Goal: Task Accomplishment & Management: Complete application form

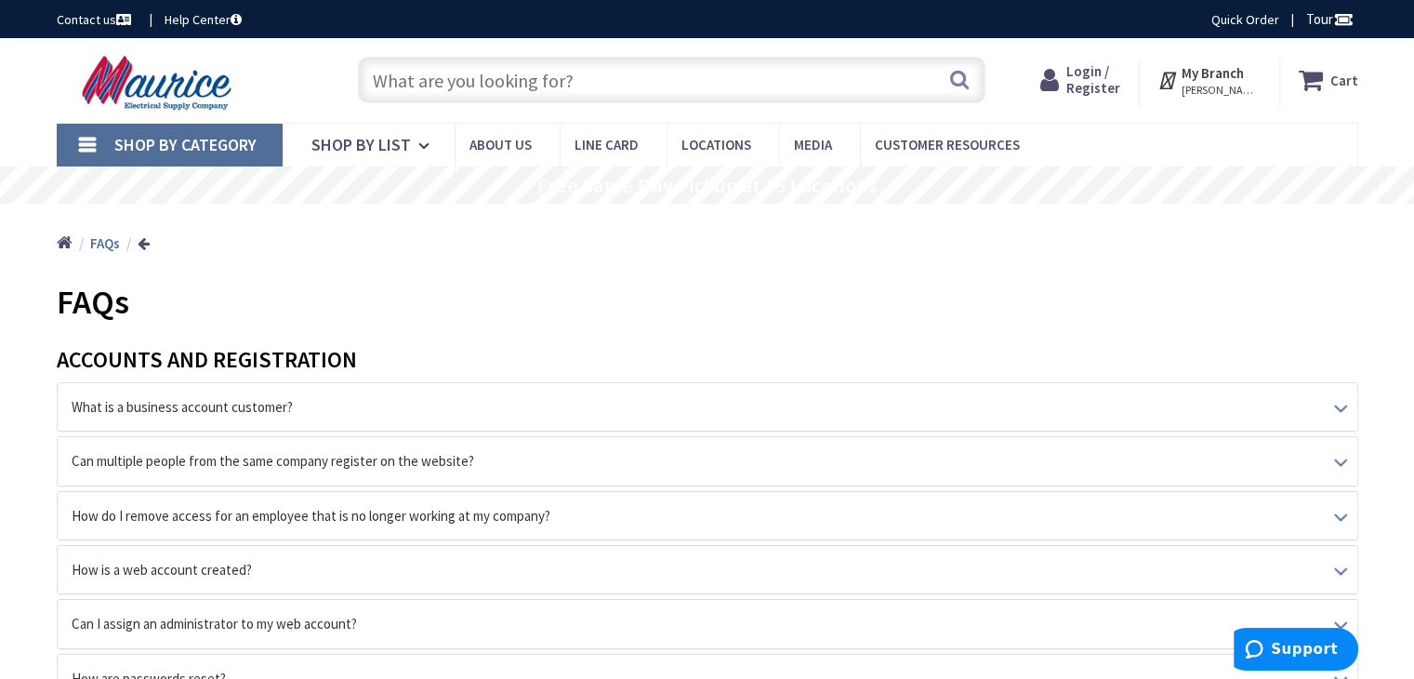
click at [1181, 86] on icon at bounding box center [1169, 79] width 24 height 33
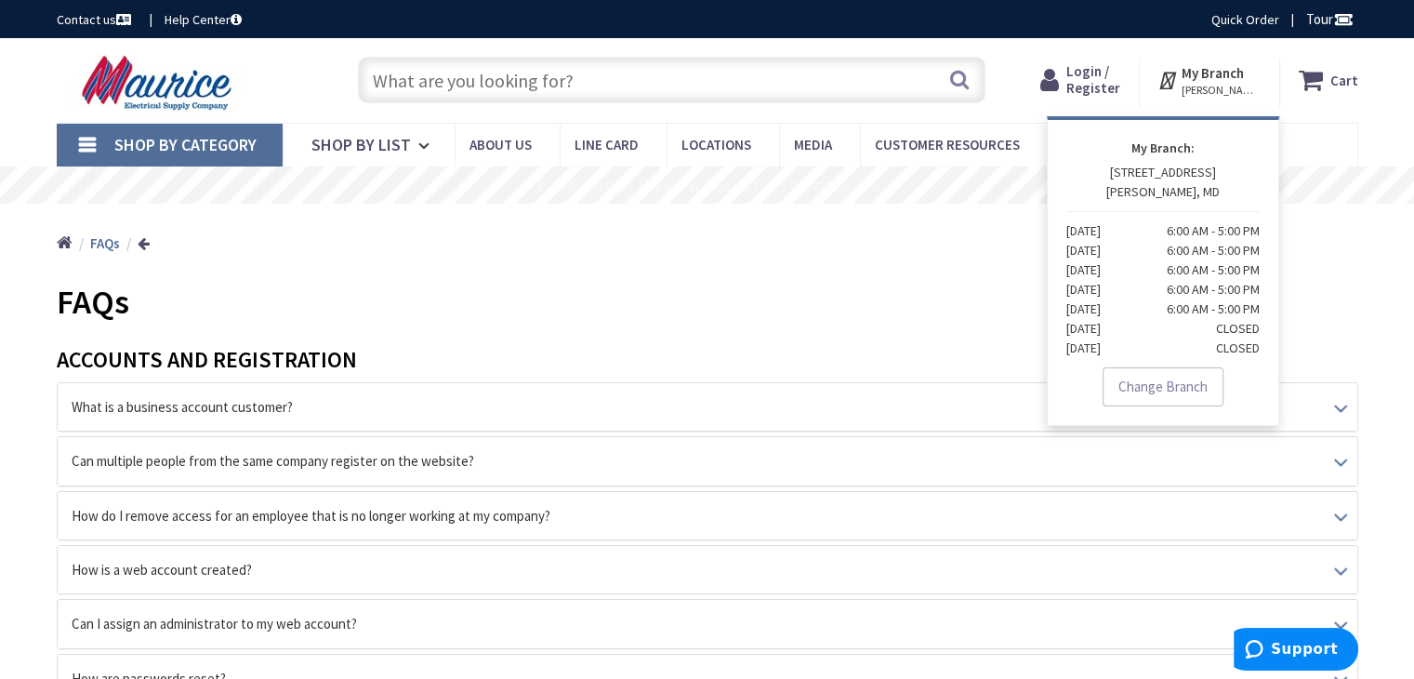
click at [1180, 83] on icon at bounding box center [1169, 79] width 24 height 33
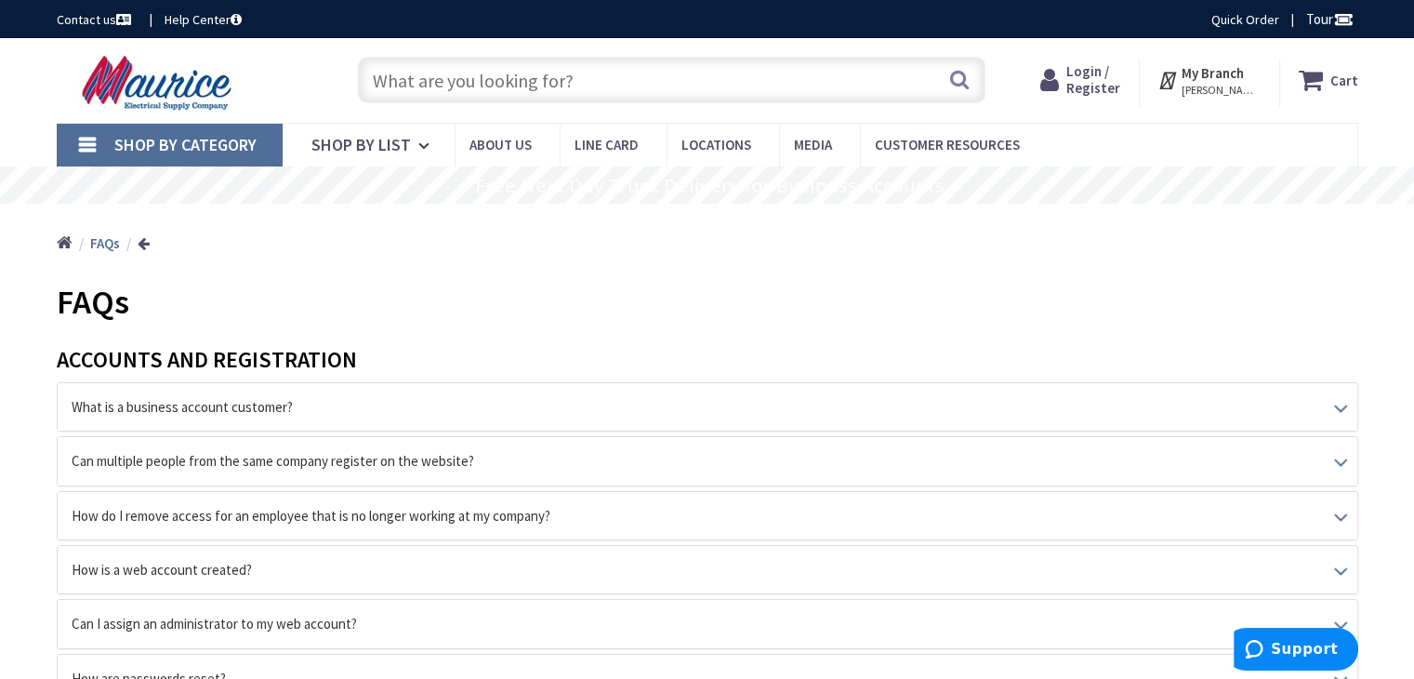
click at [1110, 84] on span "Login / Register" at bounding box center [1093, 79] width 54 height 34
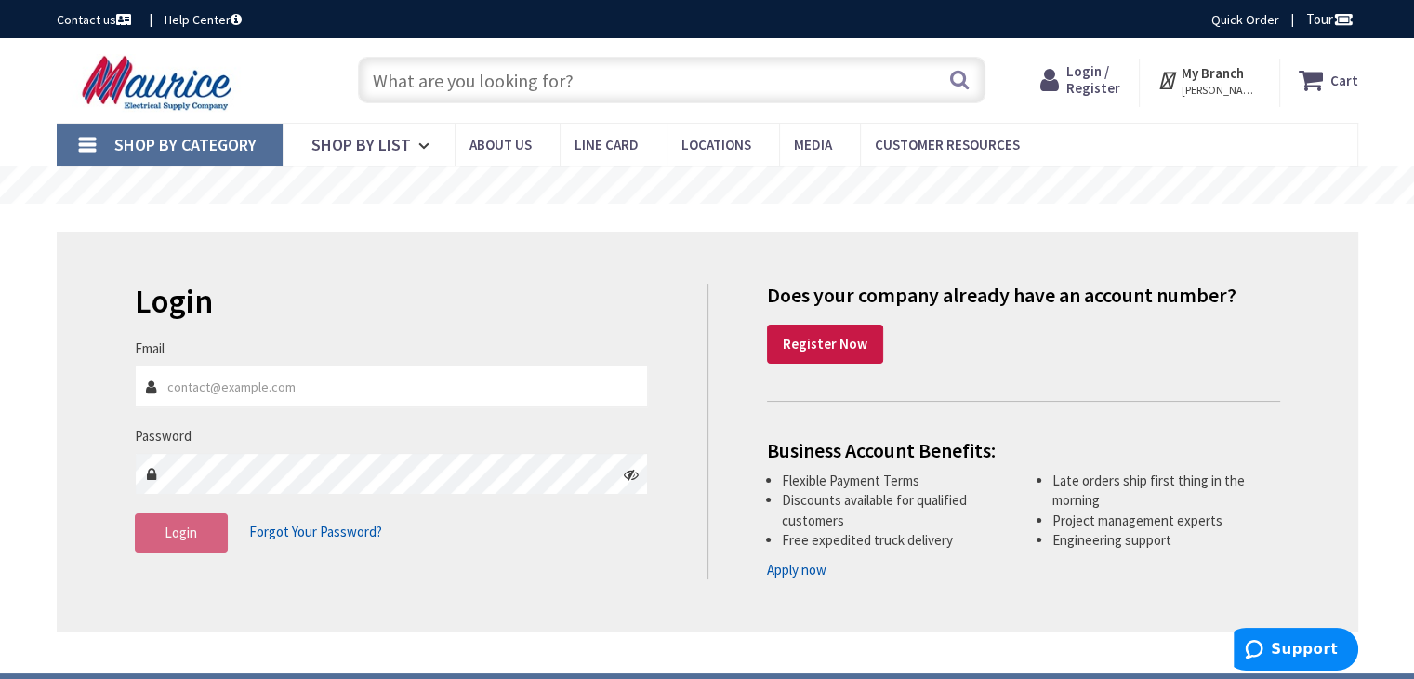
click at [1220, 83] on span "[PERSON_NAME], MD" at bounding box center [1220, 90] width 79 height 15
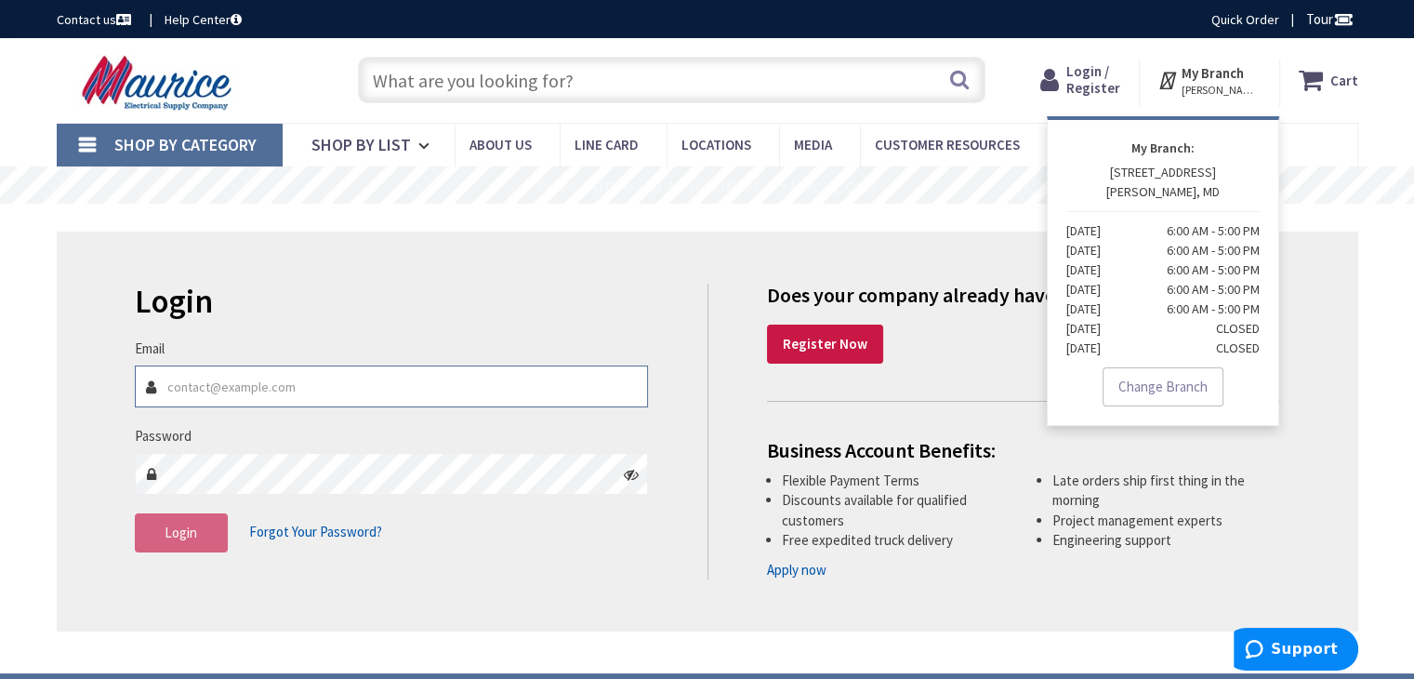
click at [289, 380] on input "Email" at bounding box center [392, 386] width 514 height 42
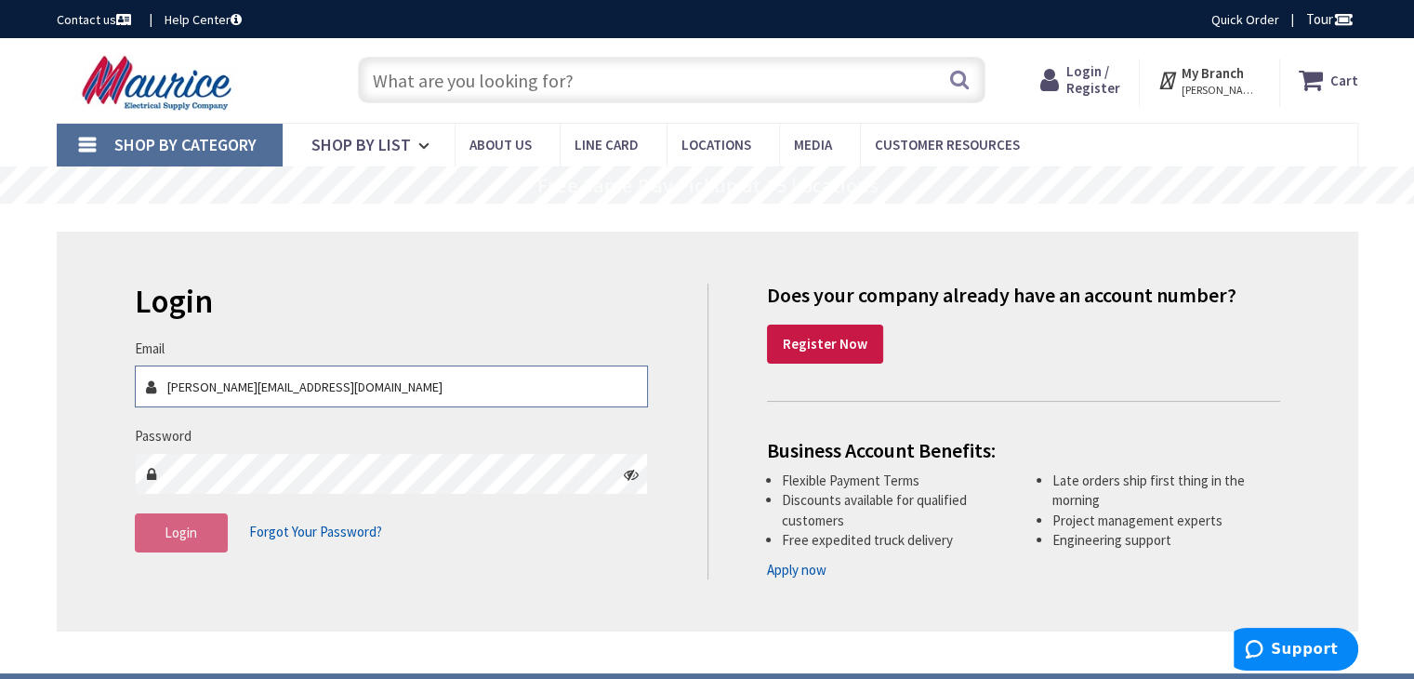
drag, startPoint x: 372, startPoint y: 389, endPoint x: 123, endPoint y: 389, distance: 249.1
click at [123, 389] on div "Login Invalid login or password Email ricardo@atlantic-lightning.com Password L…" at bounding box center [414, 427] width 587 height 287
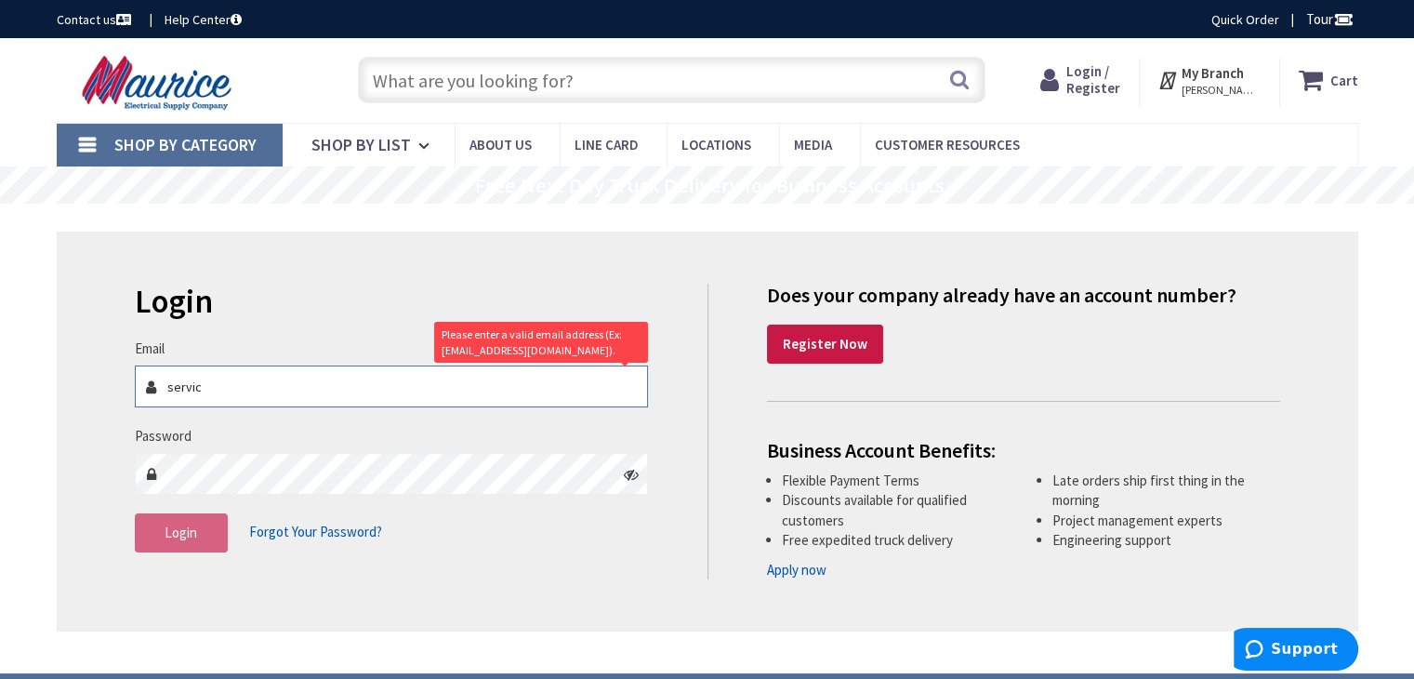
type input "service"
drag, startPoint x: 238, startPoint y: 401, endPoint x: 65, endPoint y: 405, distance: 173.0
click at [65, 405] on div "Login Invalid login or password Email service Please enter a valid email addres…" at bounding box center [707, 431] width 1301 height 400
click at [220, 376] on input "Email" at bounding box center [392, 386] width 514 height 42
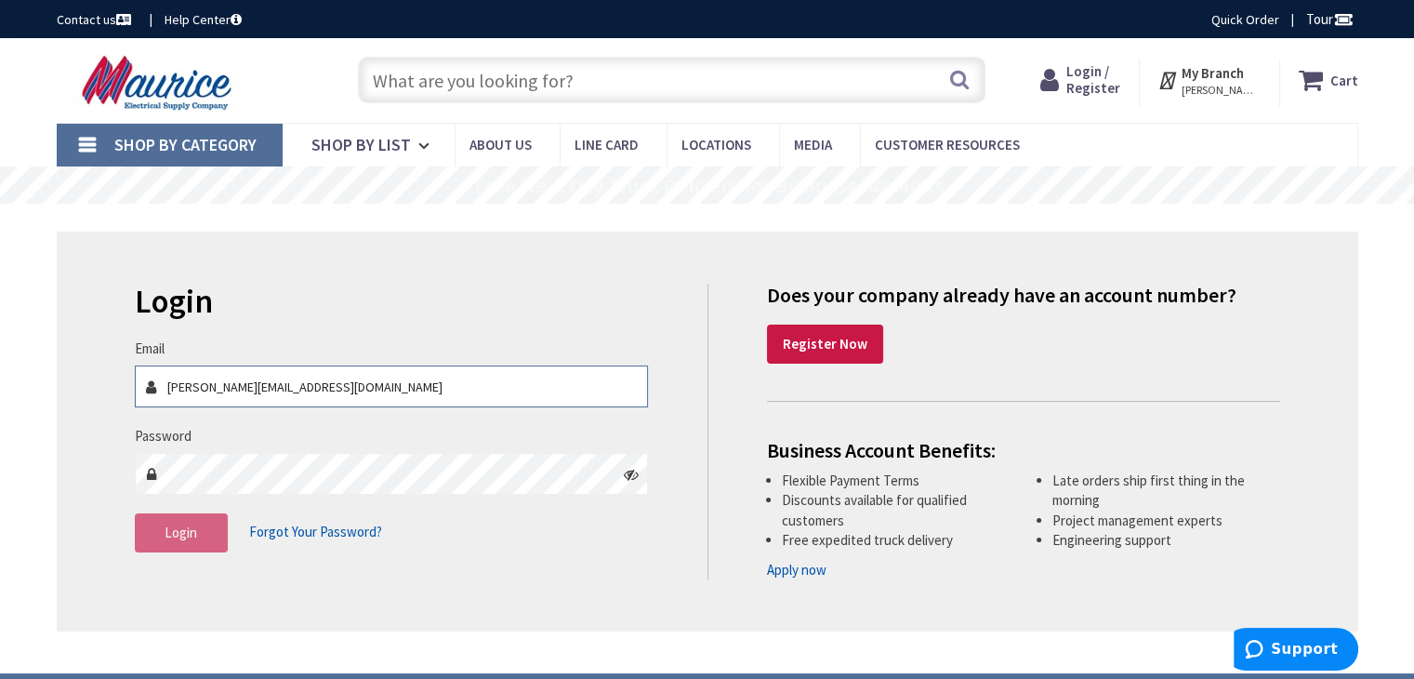
drag, startPoint x: 204, startPoint y: 391, endPoint x: 144, endPoint y: 385, distance: 59.8
click at [145, 385] on div "[PERSON_NAME][EMAIL_ADDRESS][DOMAIN_NAME]" at bounding box center [392, 386] width 514 height 42
type input "[EMAIL_ADDRESS][DOMAIN_NAME]"
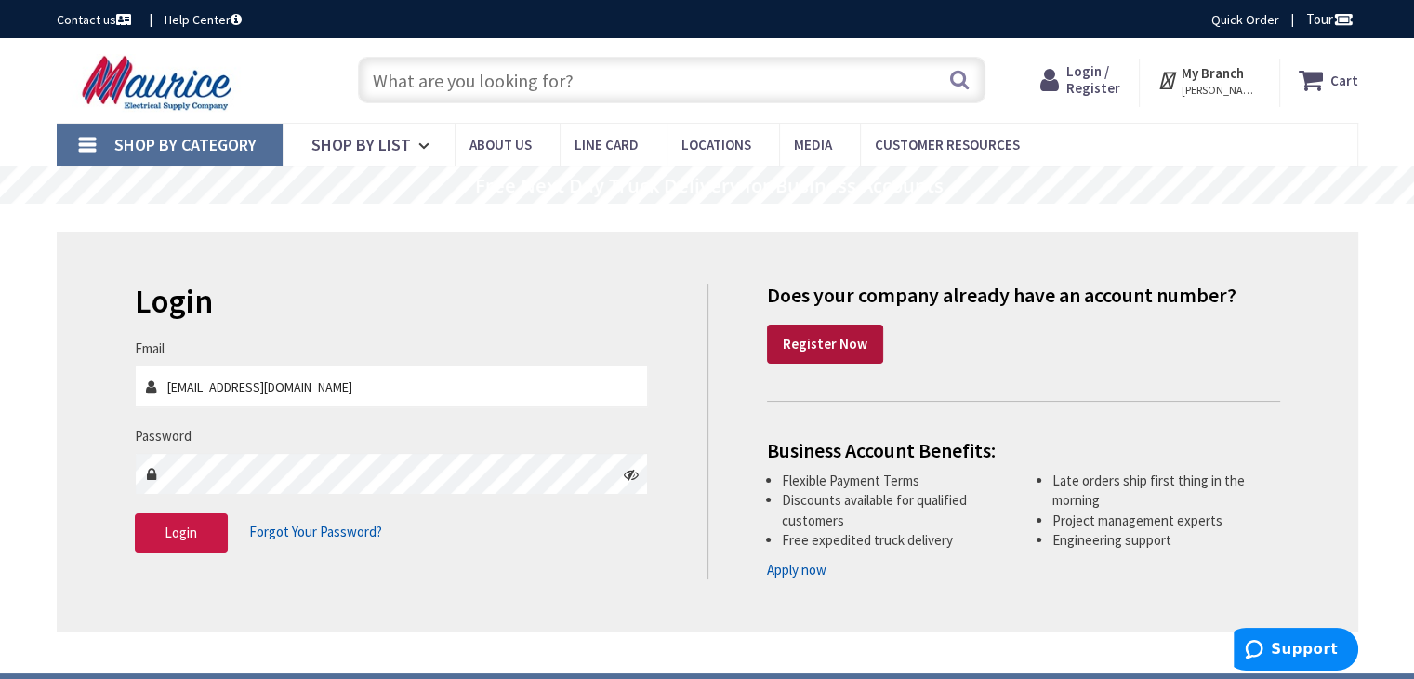
click at [833, 340] on strong "Register Now" at bounding box center [825, 344] width 85 height 18
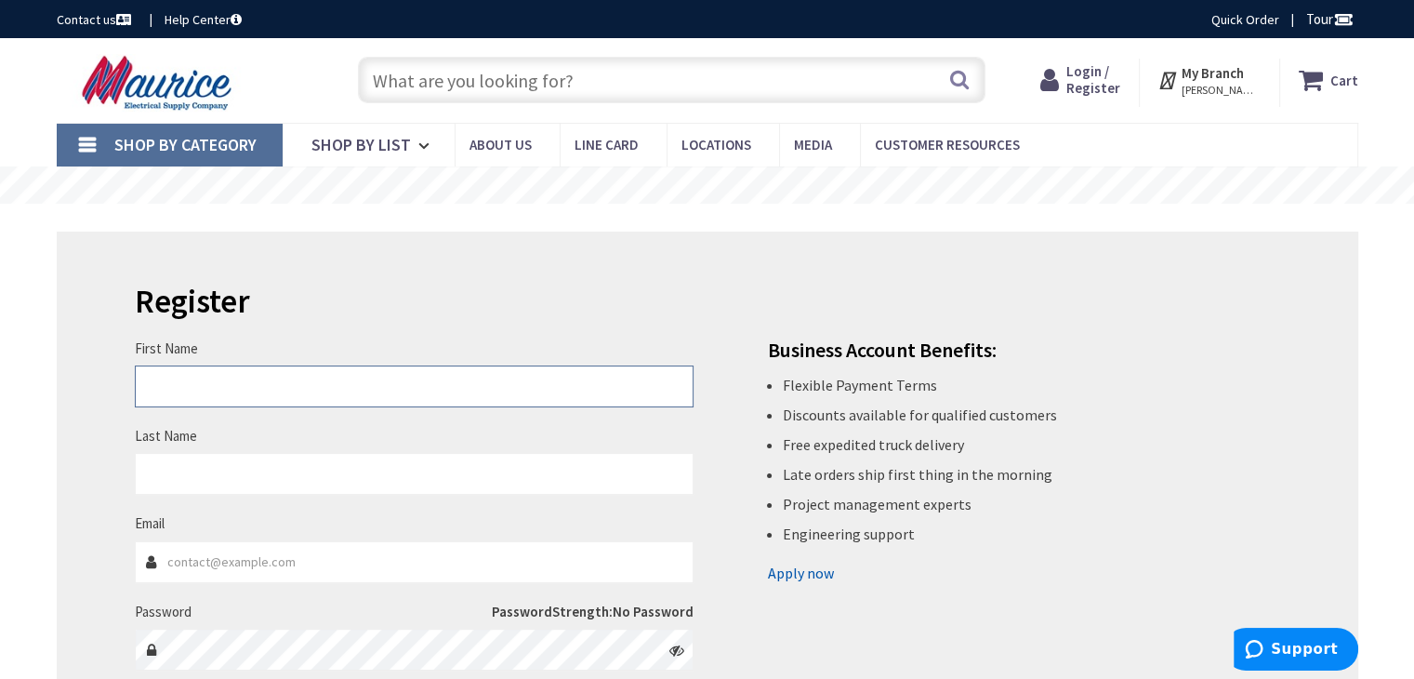
click at [280, 380] on input "First Name" at bounding box center [414, 386] width 559 height 42
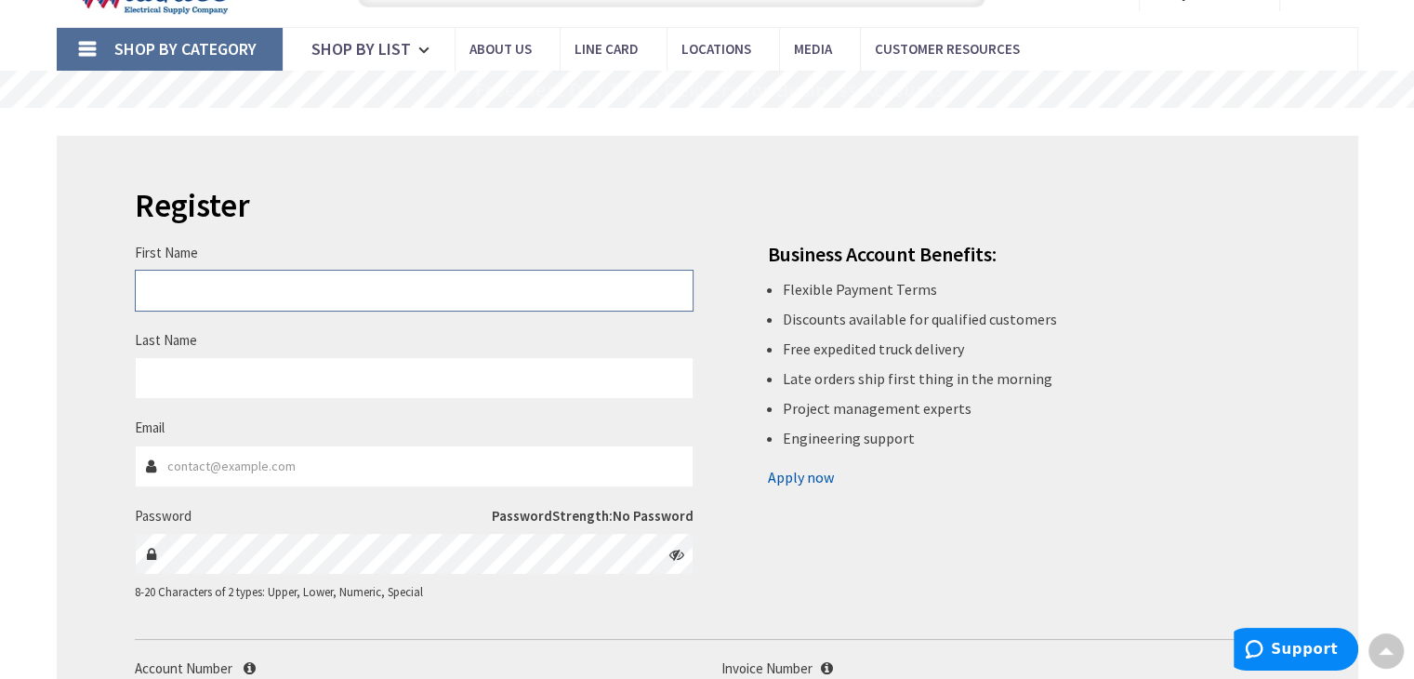
scroll to position [93, 0]
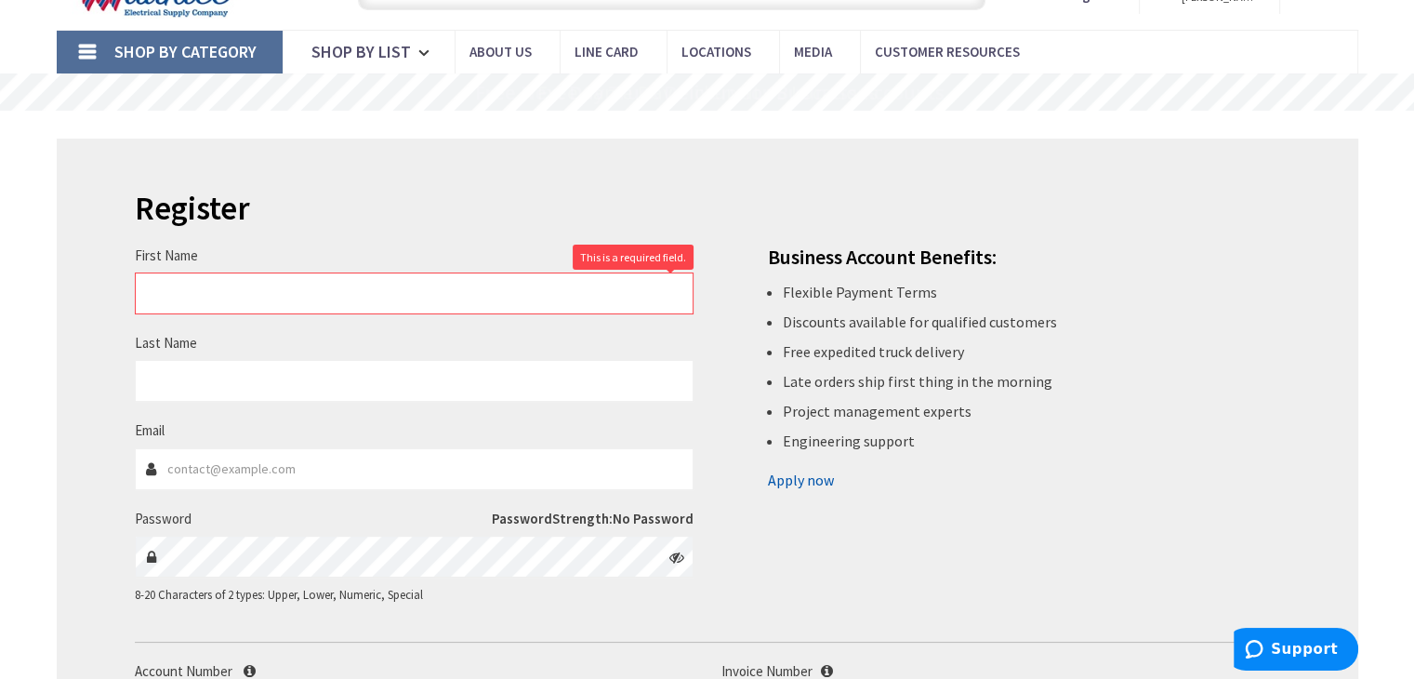
click at [798, 481] on link "Apply now" at bounding box center [801, 480] width 66 height 30
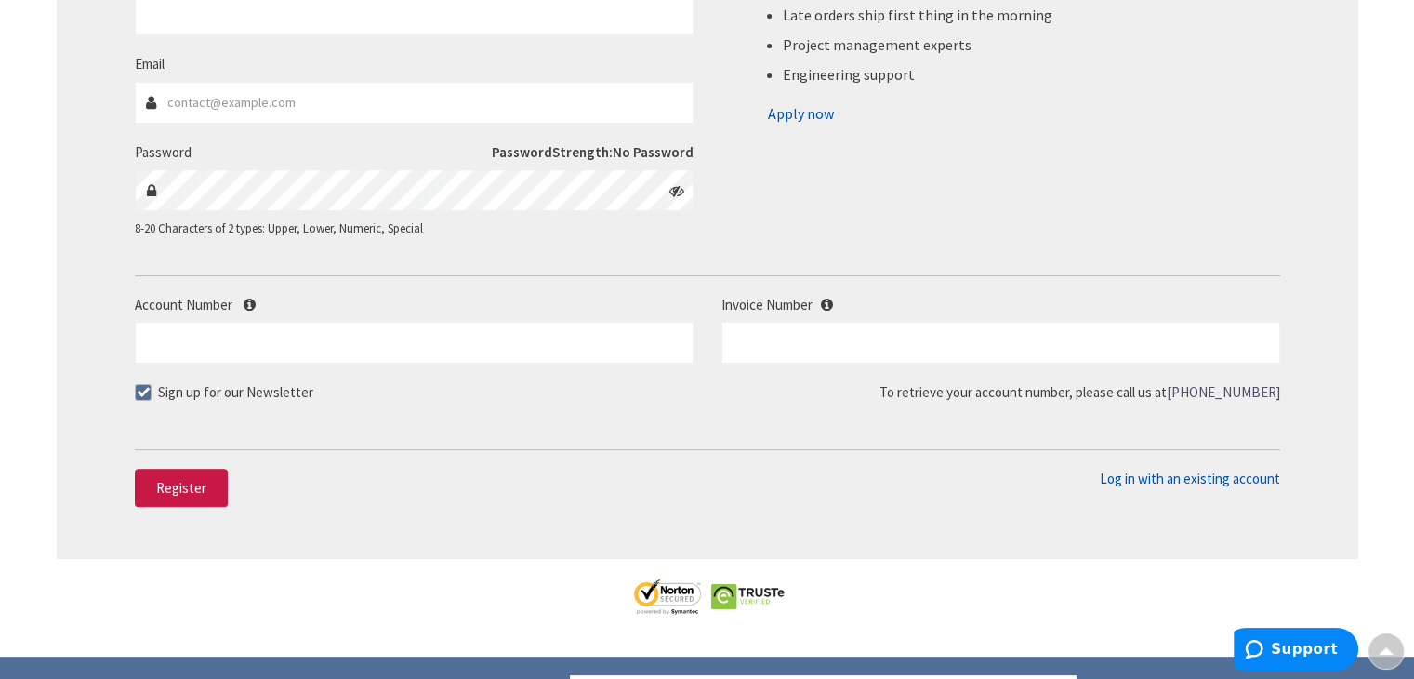
scroll to position [465, 0]
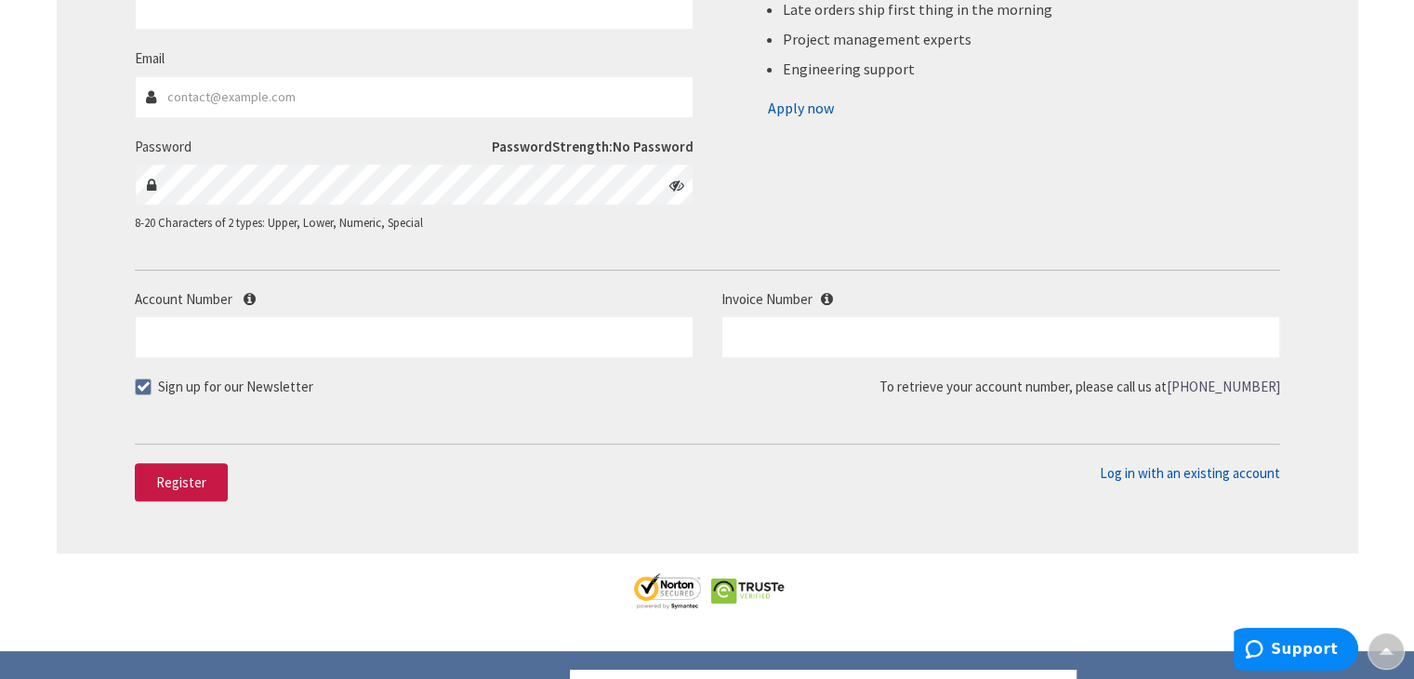
click at [829, 293] on body "Accessibility Screen-Reader Guide, Feedback, and Issue Reporting | New window L…" at bounding box center [707, 306] width 1414 height 1543
click at [1124, 177] on div "First Name This is a required field. Last Name Email Password Password Strength:" at bounding box center [707, 35] width 1173 height 432
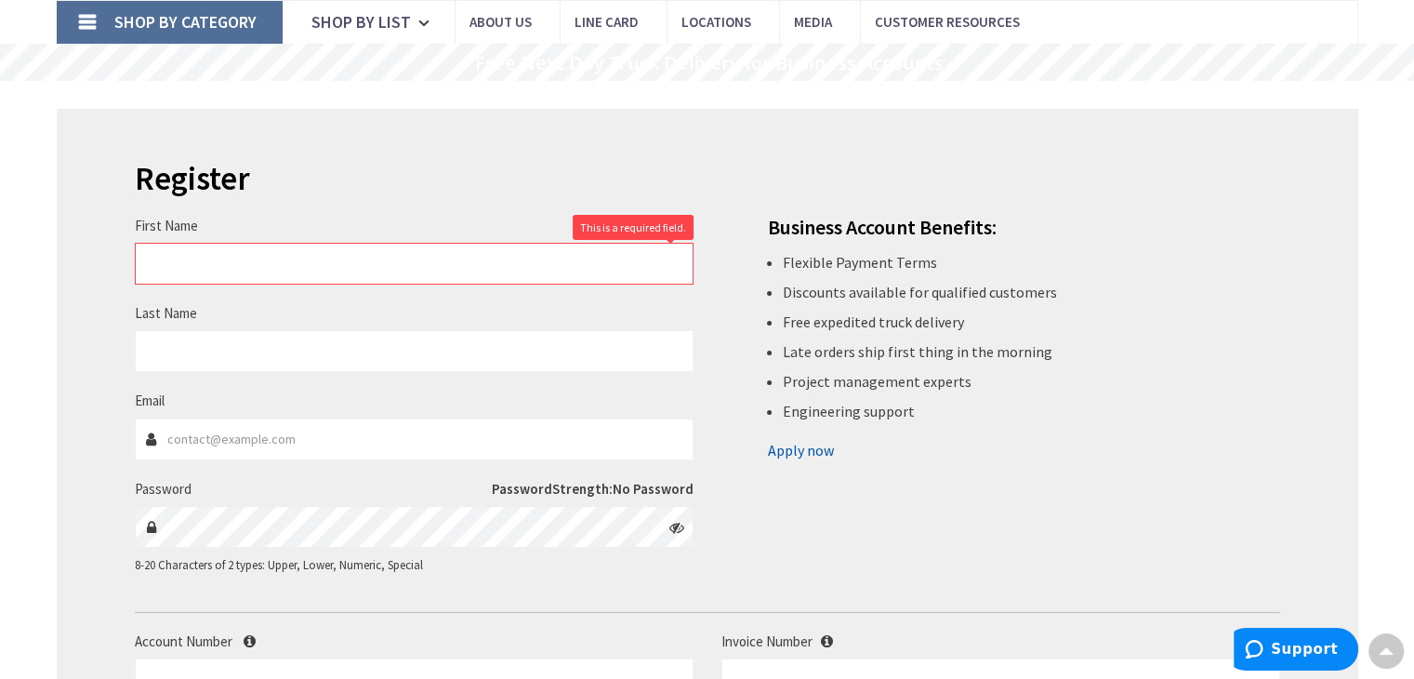
scroll to position [93, 0]
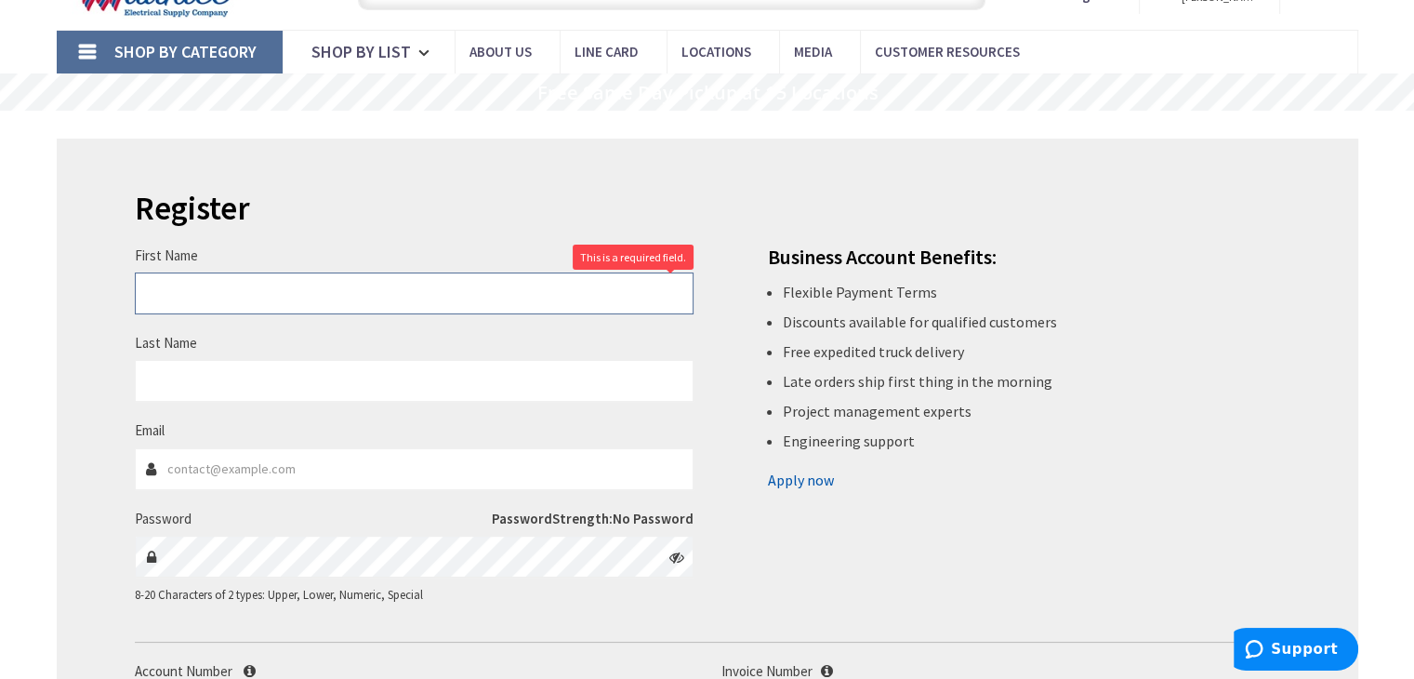
click at [217, 287] on input "First Name" at bounding box center [414, 293] width 559 height 42
type input "s"
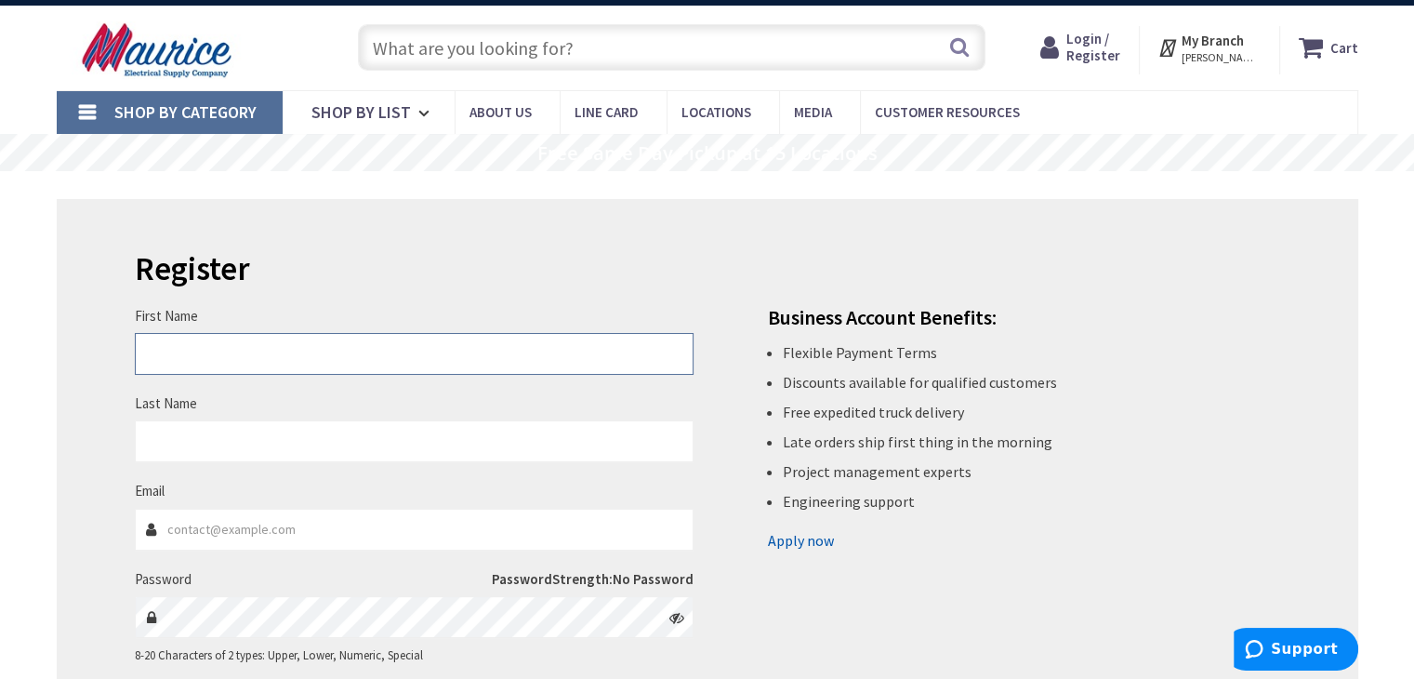
scroll to position [0, 0]
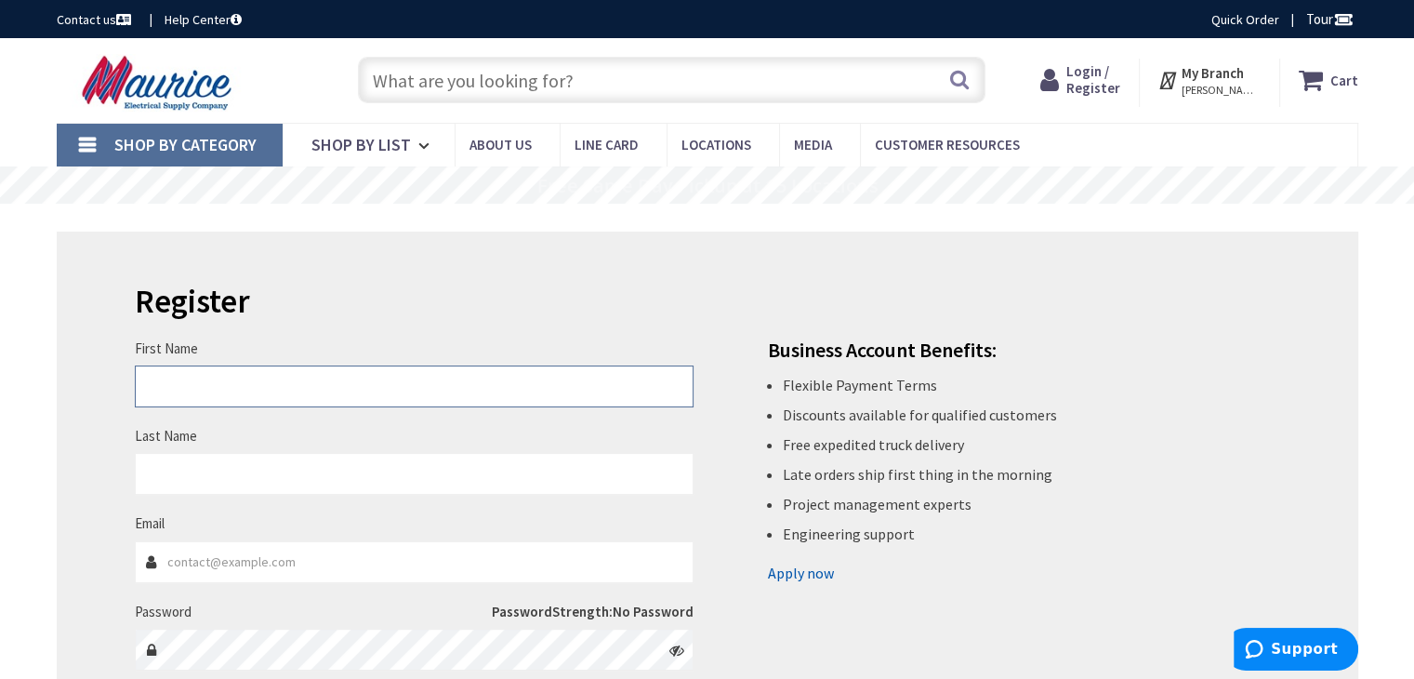
click at [256, 390] on input "First Name" at bounding box center [414, 386] width 559 height 42
type input "[PERSON_NAME]"
click at [260, 481] on input "Last Name" at bounding box center [414, 474] width 559 height 42
type input "[PERSON_NAME]"
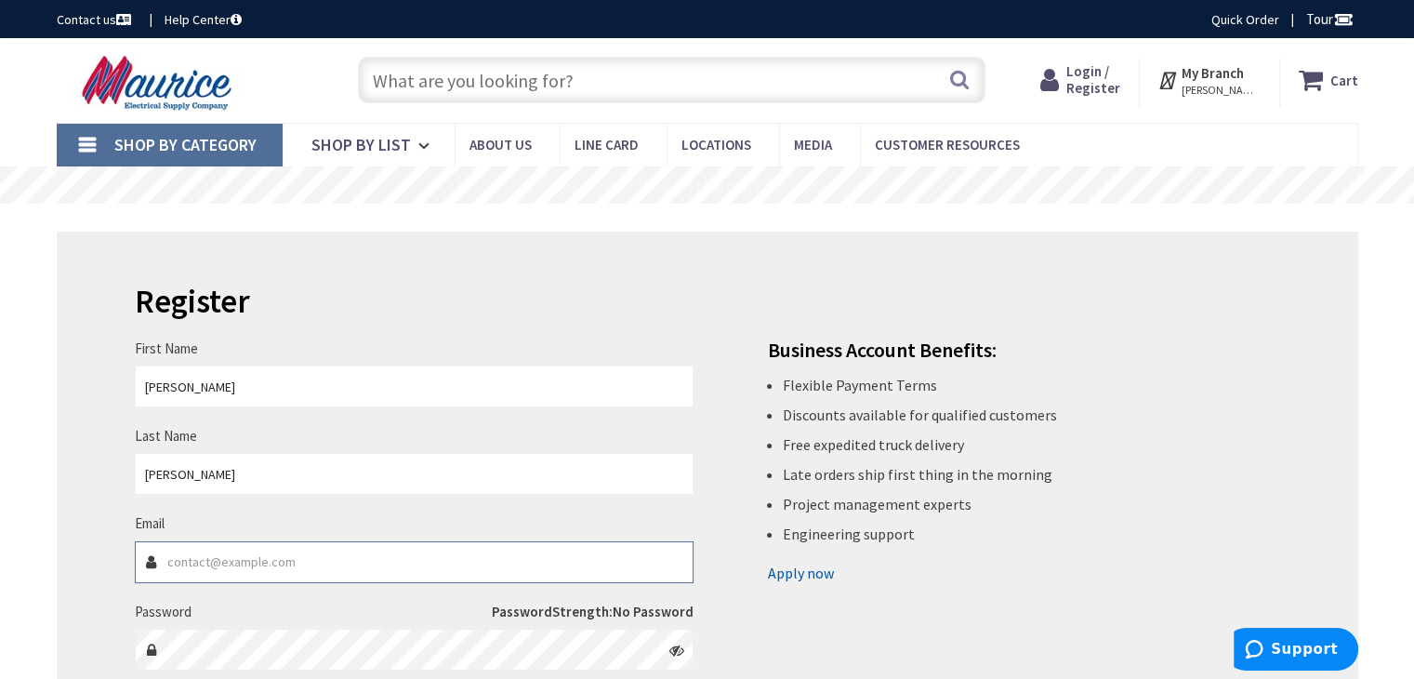
click at [242, 544] on input "Email" at bounding box center [414, 562] width 559 height 42
drag, startPoint x: 206, startPoint y: 561, endPoint x: 104, endPoint y: 564, distance: 102.3
click at [104, 564] on div "Register First Name [PERSON_NAME] Last Name [GEOGRAPHIC_DATA] Email [PERSON_NAM…" at bounding box center [707, 624] width 1301 height 786
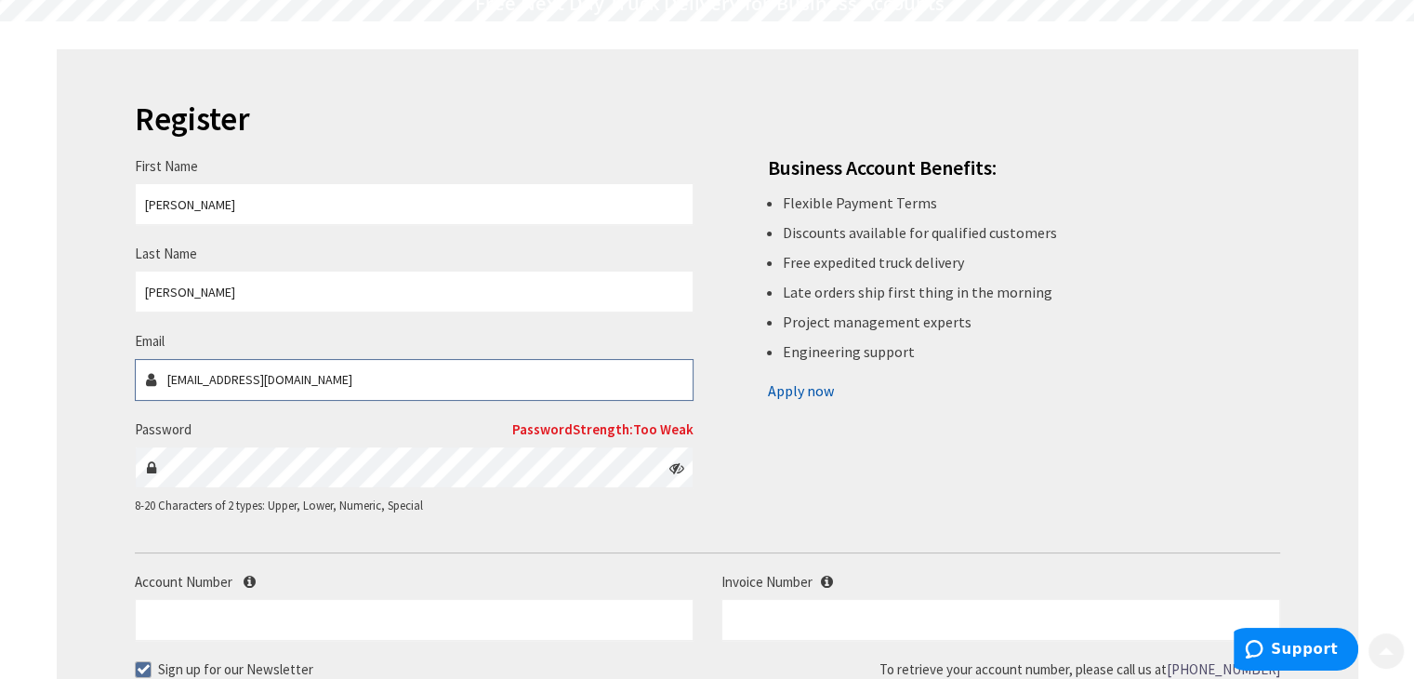
scroll to position [186, 0]
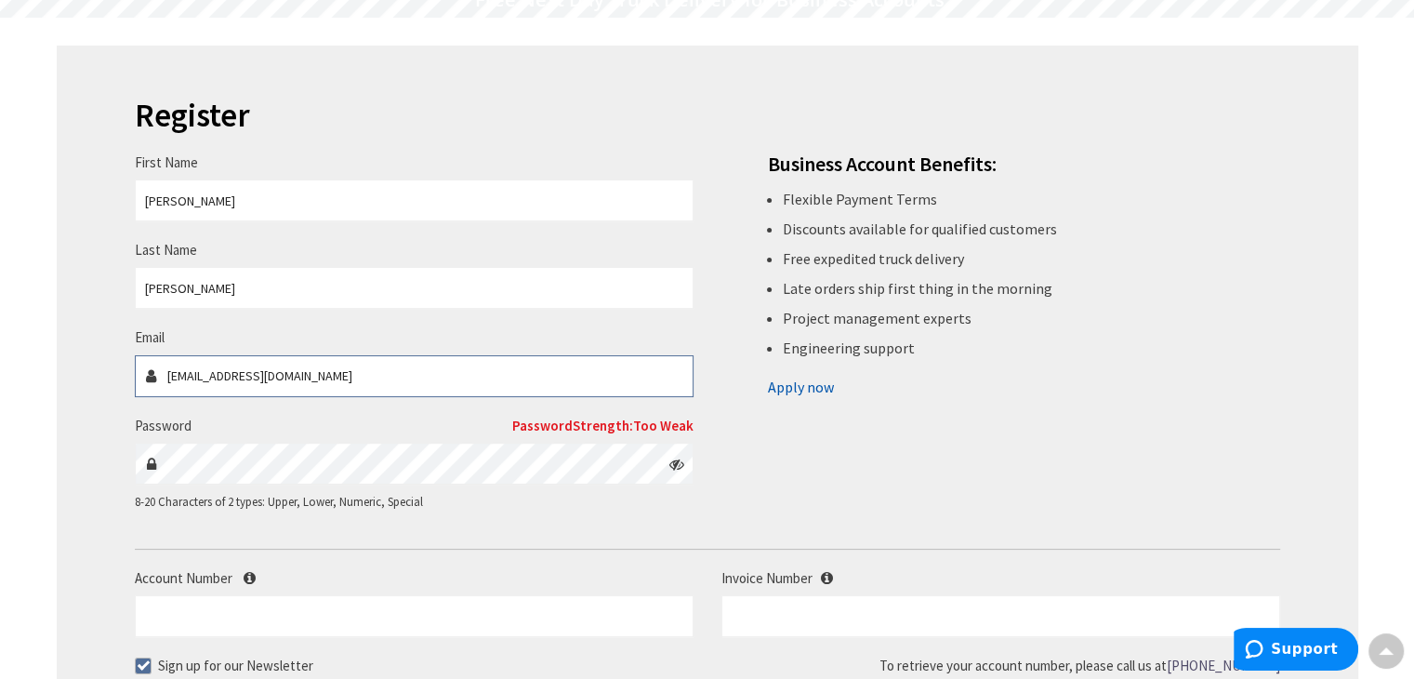
type input "[EMAIL_ADDRESS][DOMAIN_NAME]"
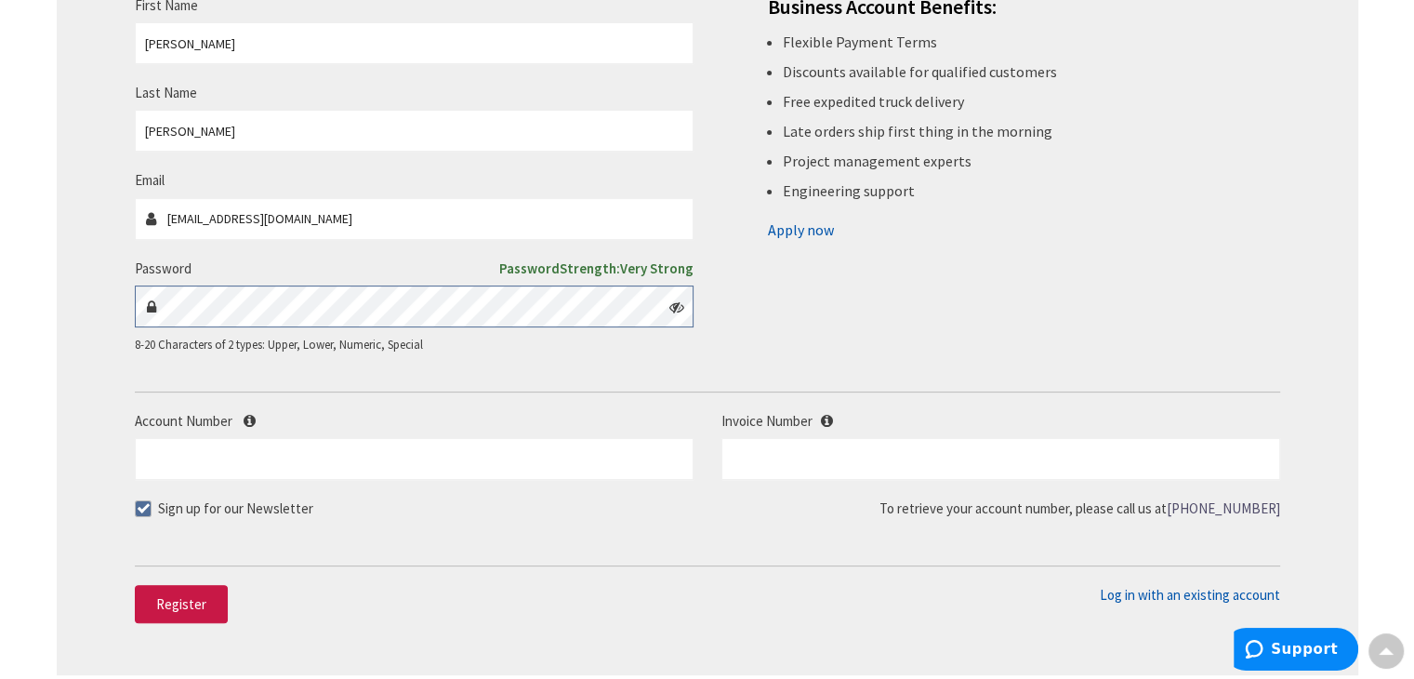
scroll to position [372, 0]
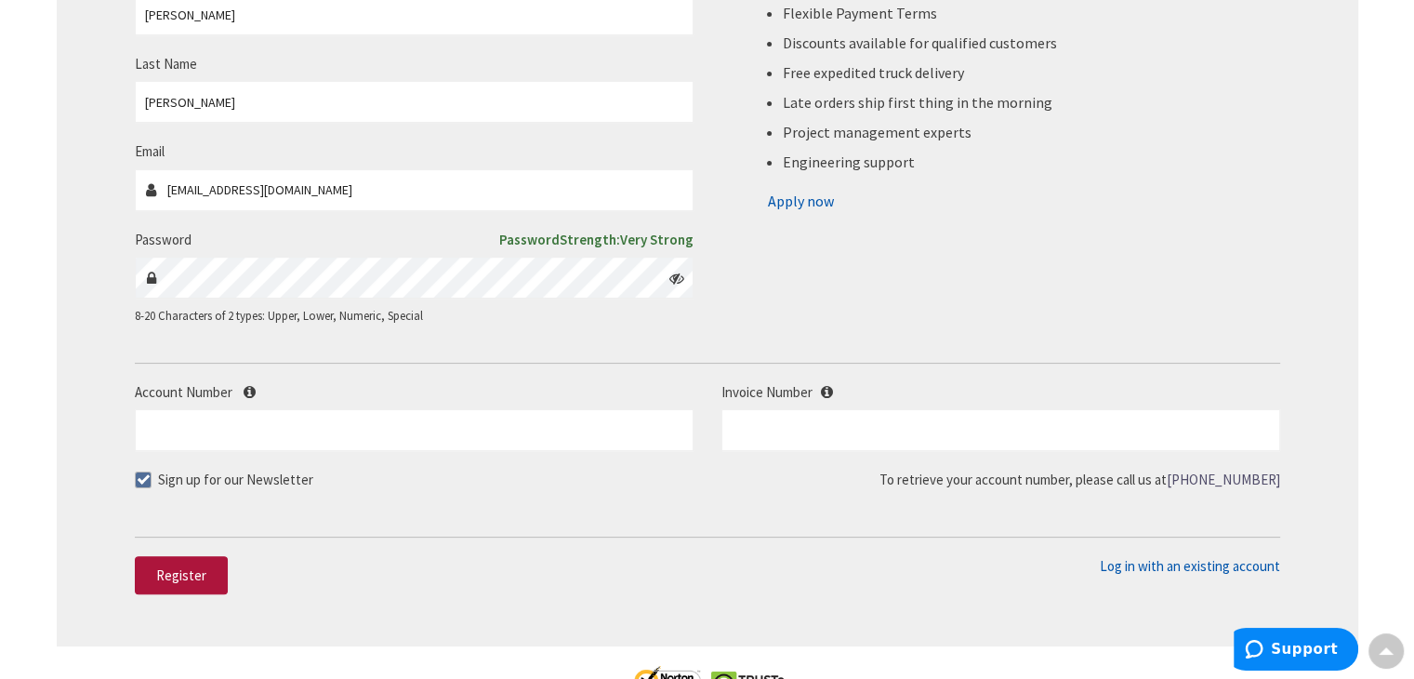
click at [197, 579] on span "Register" at bounding box center [181, 575] width 50 height 18
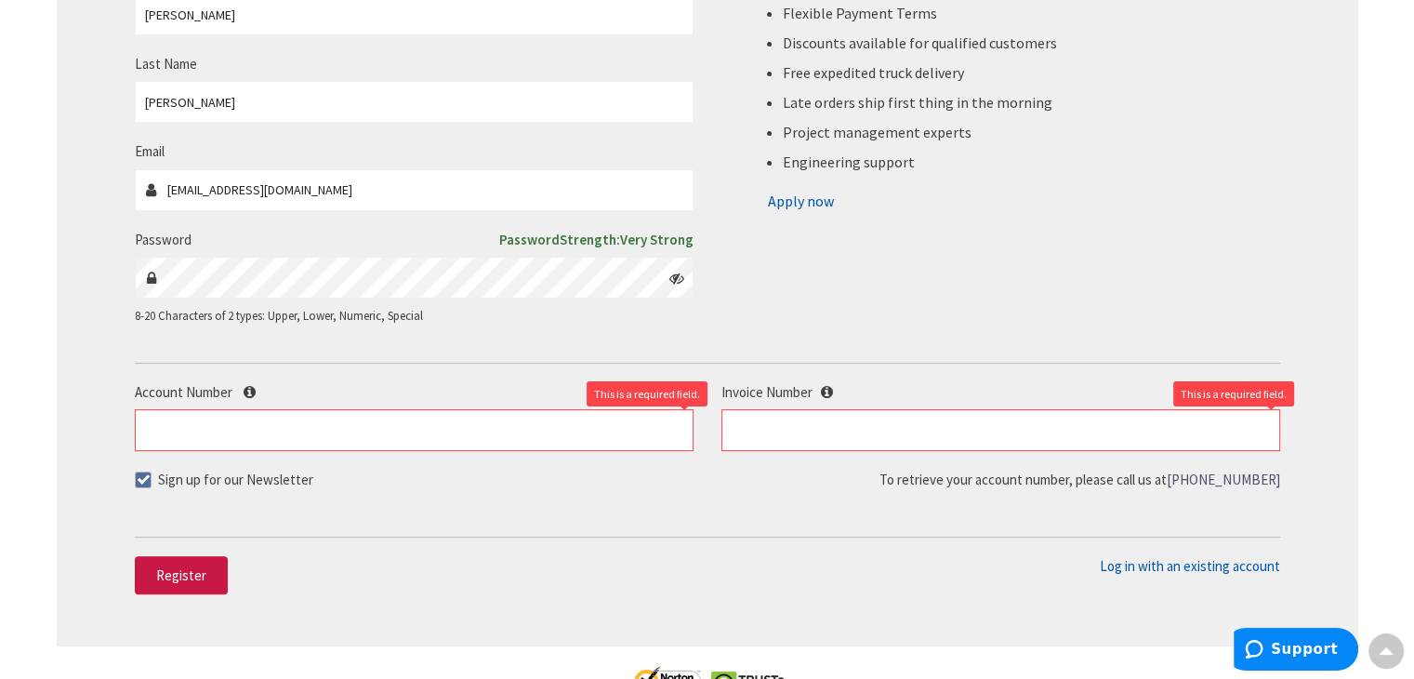
click at [147, 480] on span at bounding box center [143, 479] width 17 height 17
click at [147, 480] on input "Sign up for our Newsletter" at bounding box center [145, 479] width 12 height 12
click at [178, 581] on span "Register" at bounding box center [181, 575] width 50 height 18
click at [145, 485] on span at bounding box center [143, 479] width 17 height 17
click at [145, 485] on input "Sign up for our Newsletter" at bounding box center [145, 479] width 12 height 12
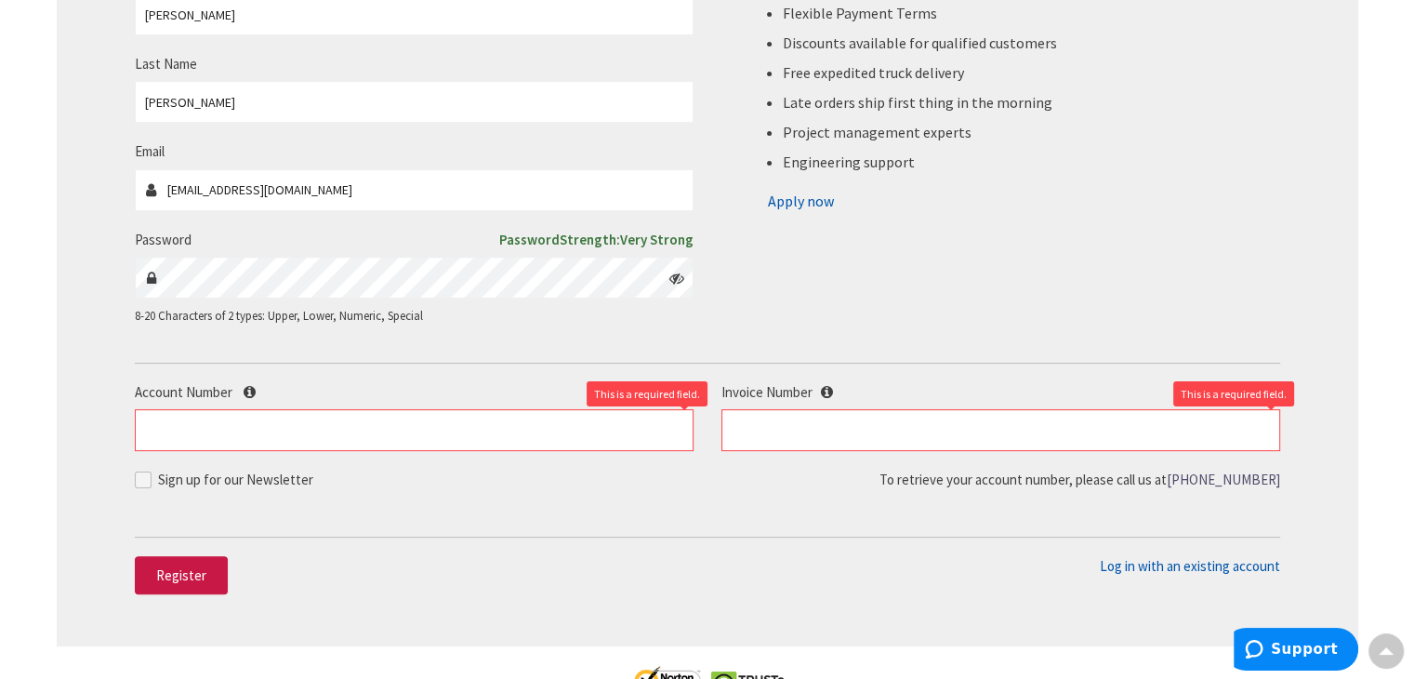
checkbox input "true"
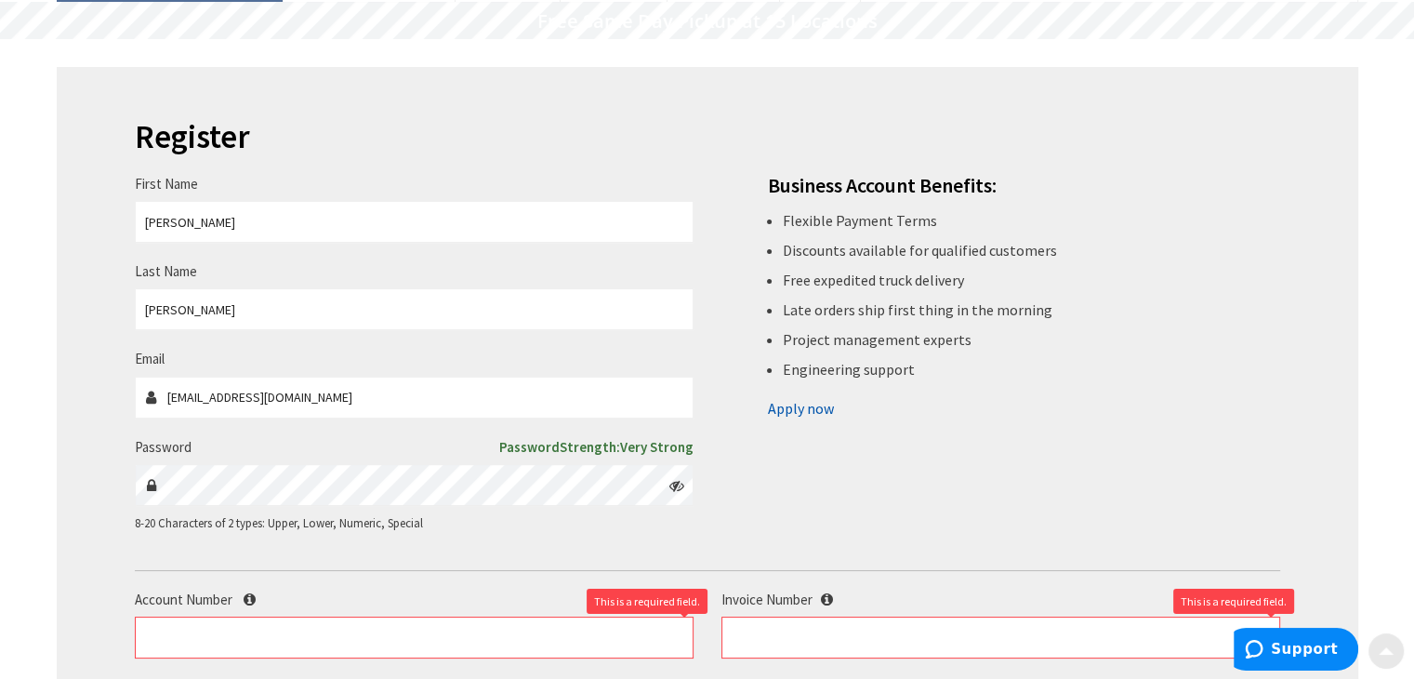
scroll to position [186, 0]
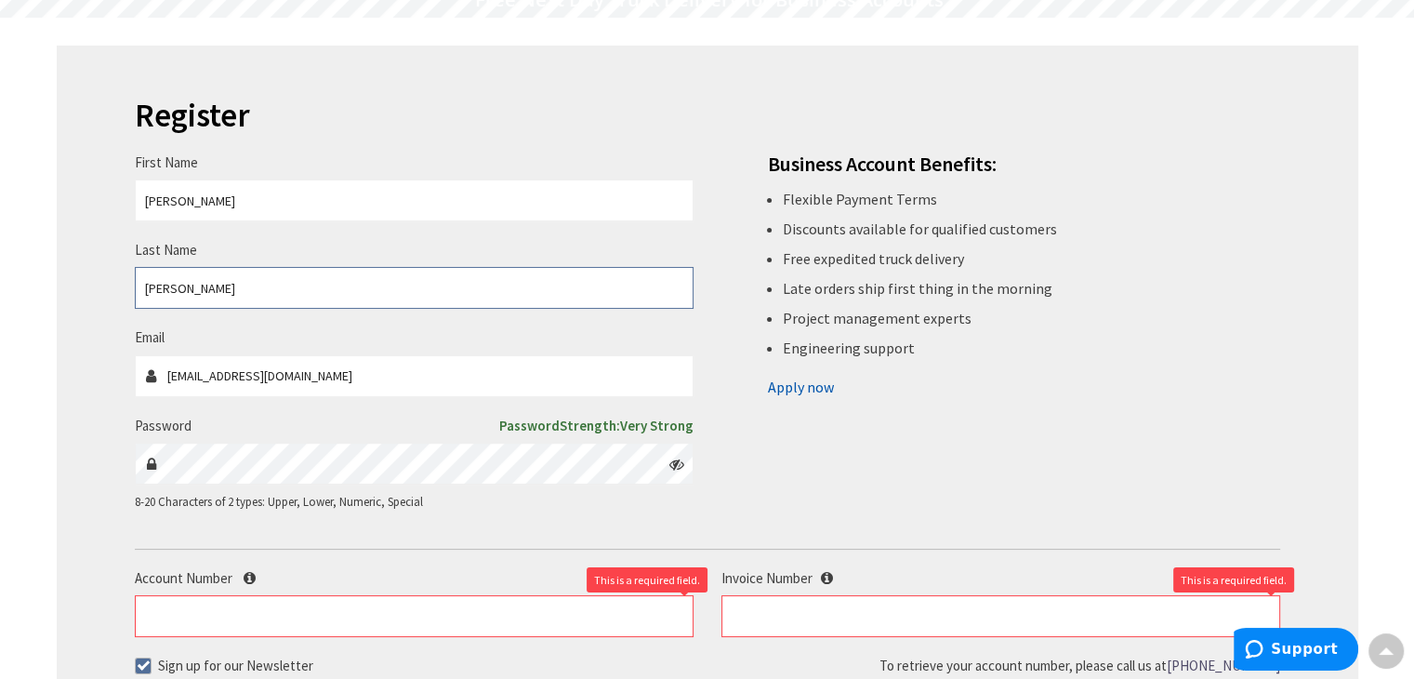
click at [257, 287] on input "[PERSON_NAME]" at bounding box center [414, 288] width 559 height 42
click at [268, 198] on input "[PERSON_NAME]" at bounding box center [414, 200] width 559 height 42
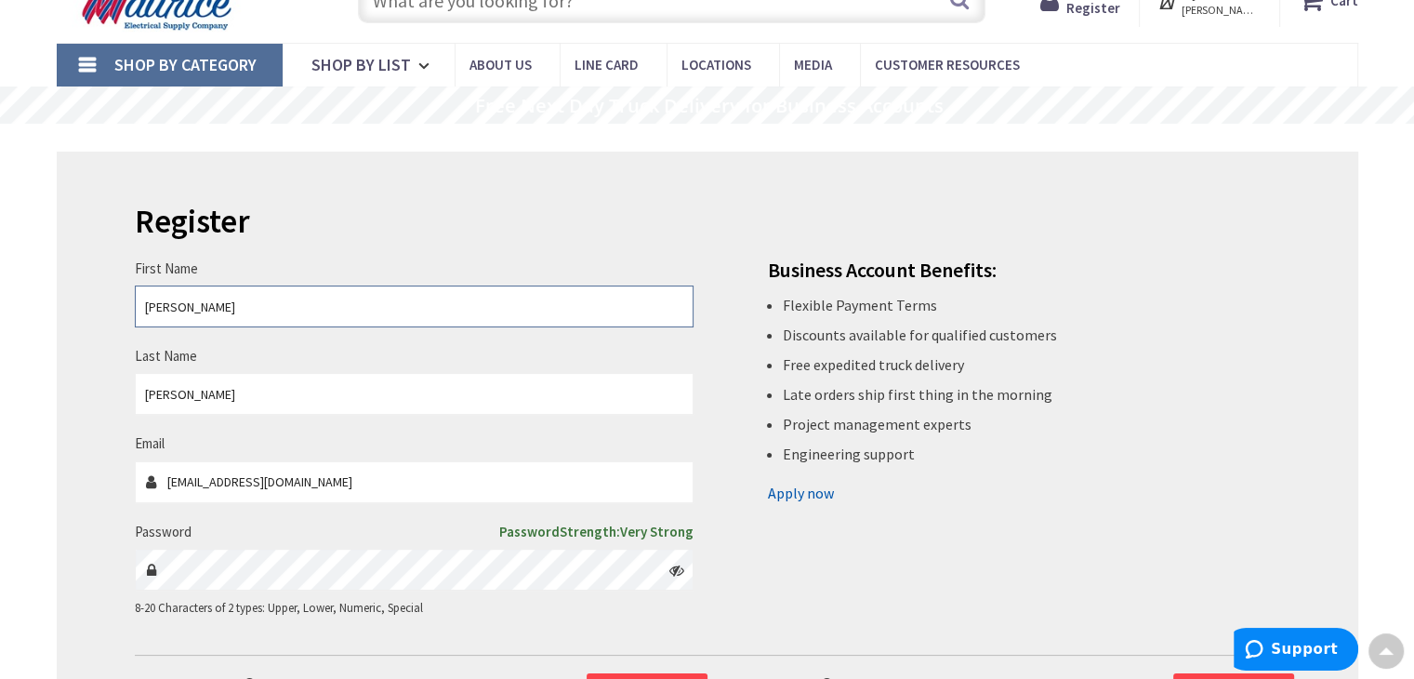
scroll to position [0, 0]
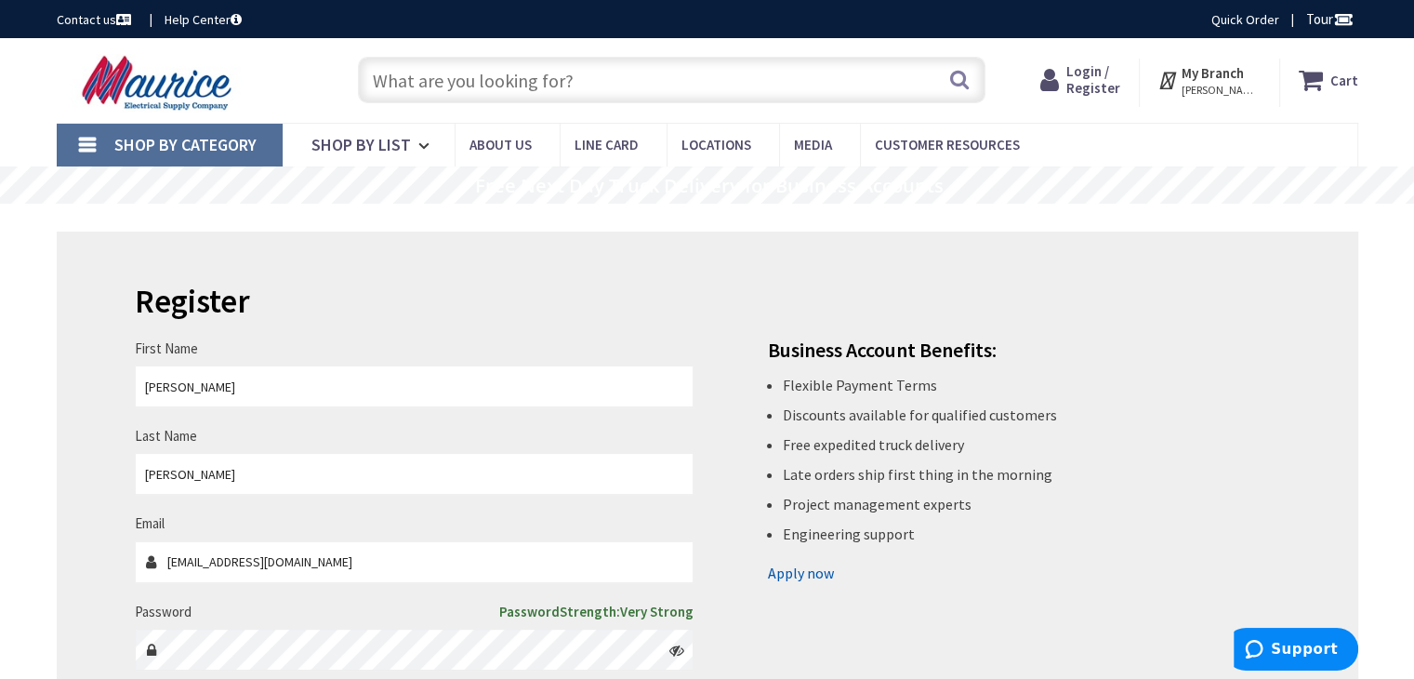
click at [1086, 70] on span "Login / Register" at bounding box center [1093, 79] width 54 height 34
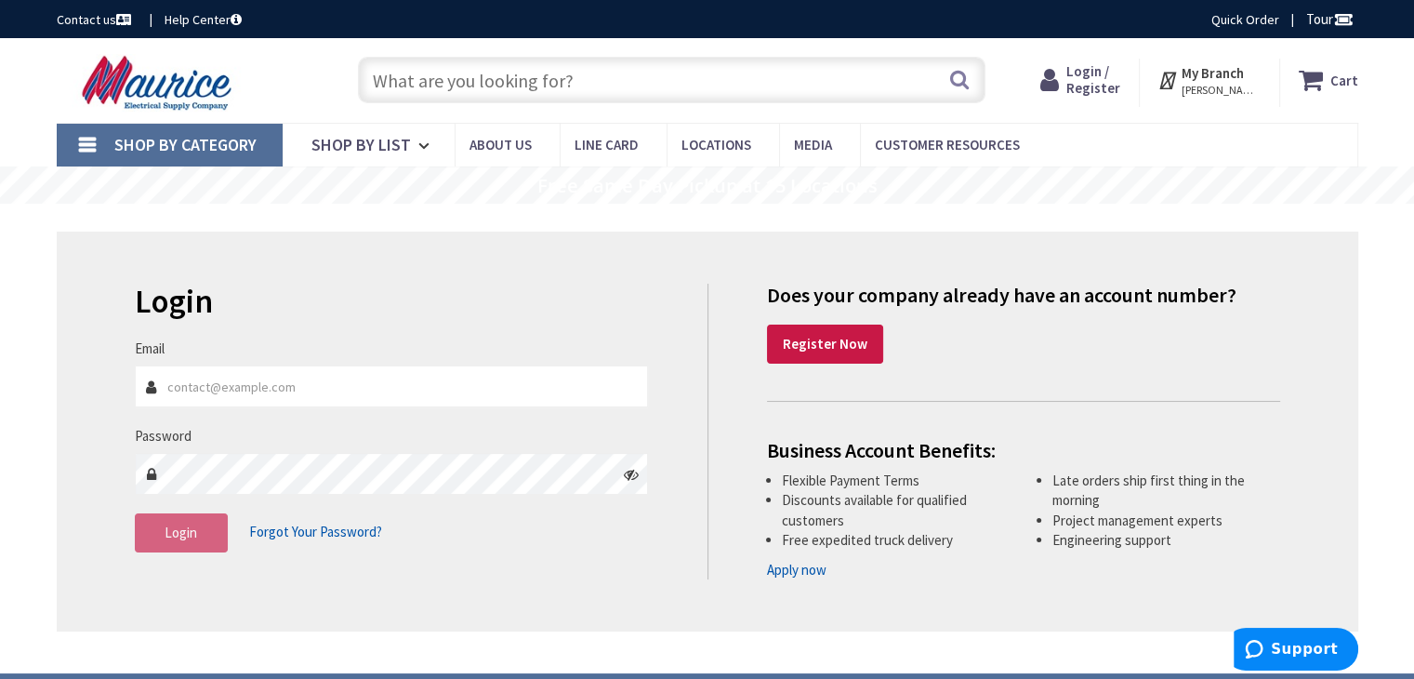
click at [805, 563] on link "Apply now" at bounding box center [796, 570] width 59 height 20
